Goal: Navigation & Orientation: Find specific page/section

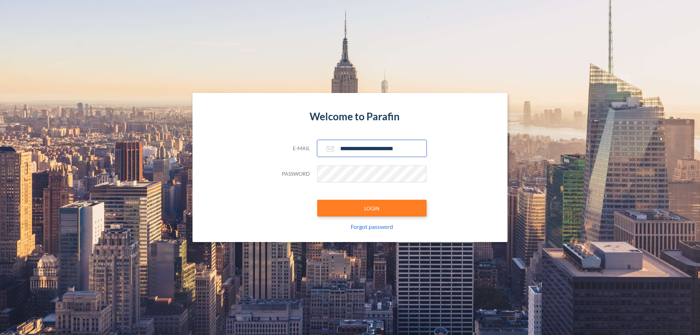
type input "**********"
click at [372, 208] on button "LOGIN" at bounding box center [371, 208] width 109 height 17
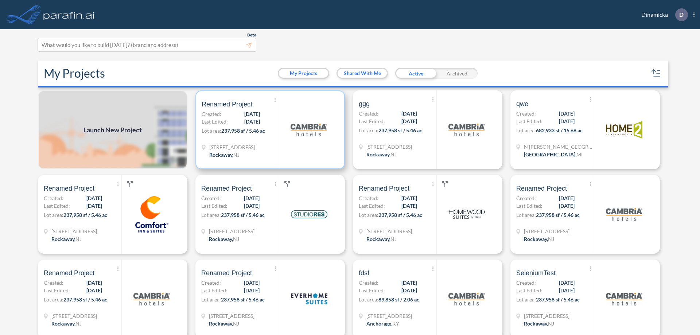
scroll to position [2, 0]
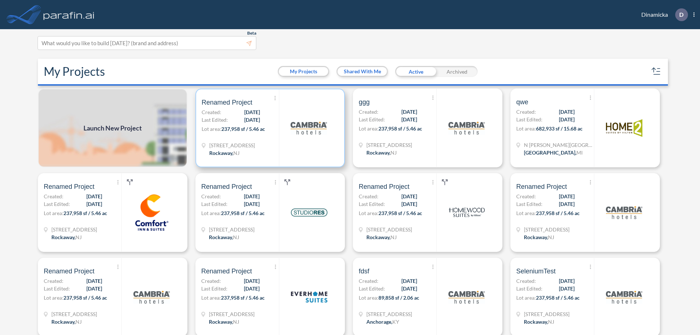
click at [269, 128] on p "Lot area: 237,958 sf / 5.46 ac" at bounding box center [240, 130] width 77 height 11
